Goal: Task Accomplishment & Management: Manage account settings

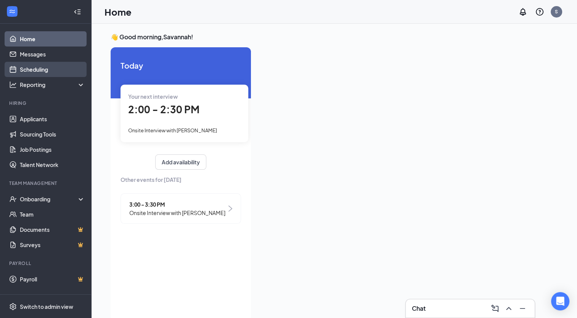
click at [42, 67] on link "Scheduling" at bounding box center [52, 69] width 65 height 15
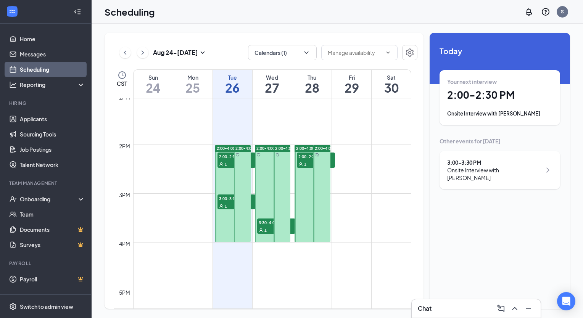
scroll to position [645, 0]
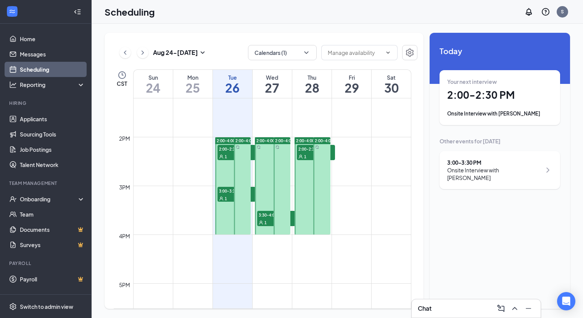
click at [229, 153] on div "1" at bounding box center [237, 157] width 38 height 8
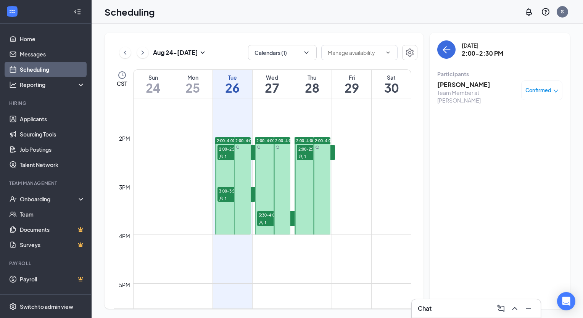
click at [230, 193] on span "3:00-3:30 PM" at bounding box center [237, 191] width 38 height 8
click at [562, 10] on div "S" at bounding box center [562, 11] width 3 height 6
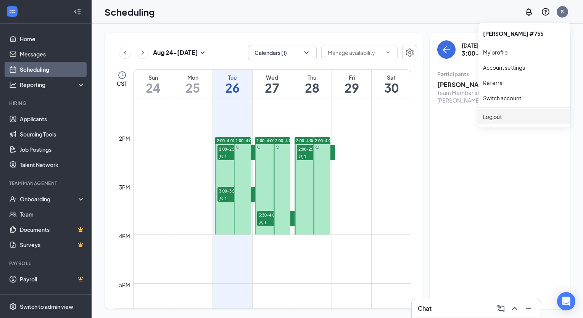
click at [500, 114] on div "Log out" at bounding box center [524, 117] width 82 height 8
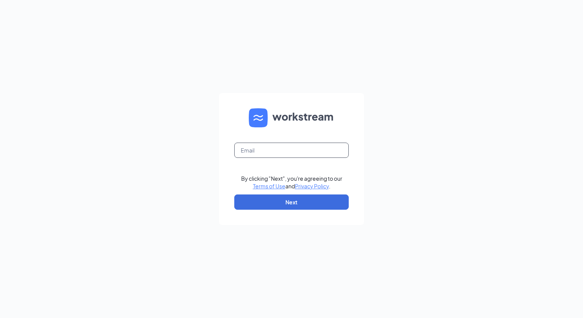
click at [279, 149] on input "text" at bounding box center [291, 150] width 115 height 15
type input "ncampe@peak-inc.net"
click at [308, 200] on button "Next" at bounding box center [291, 202] width 115 height 15
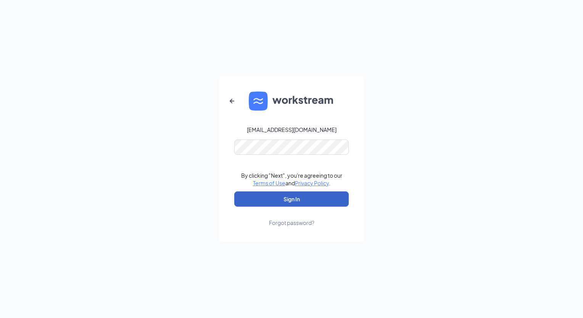
click at [309, 198] on button "Sign In" at bounding box center [291, 199] width 115 height 15
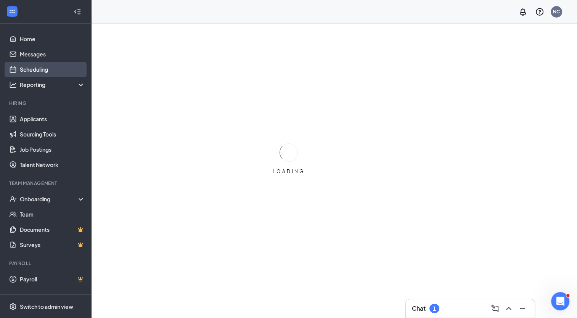
click at [48, 68] on link "Scheduling" at bounding box center [52, 69] width 65 height 15
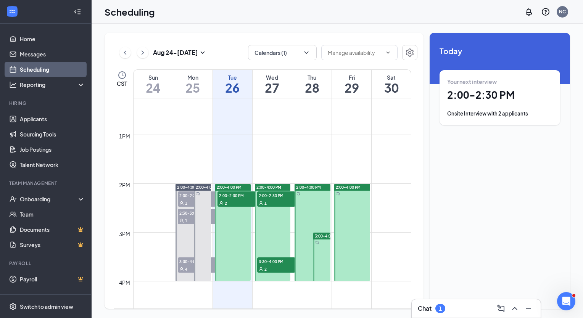
scroll to position [647, 0]
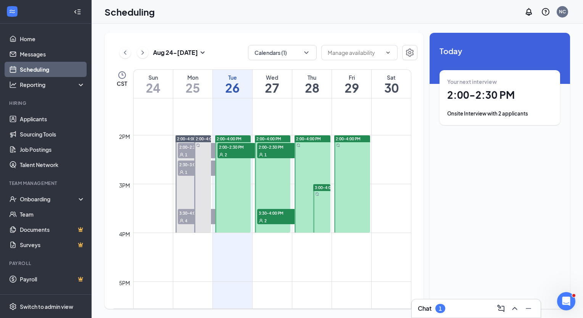
click at [236, 146] on span "2:00-2:30 PM" at bounding box center [237, 147] width 38 height 8
